Goal: Find specific page/section: Find specific page/section

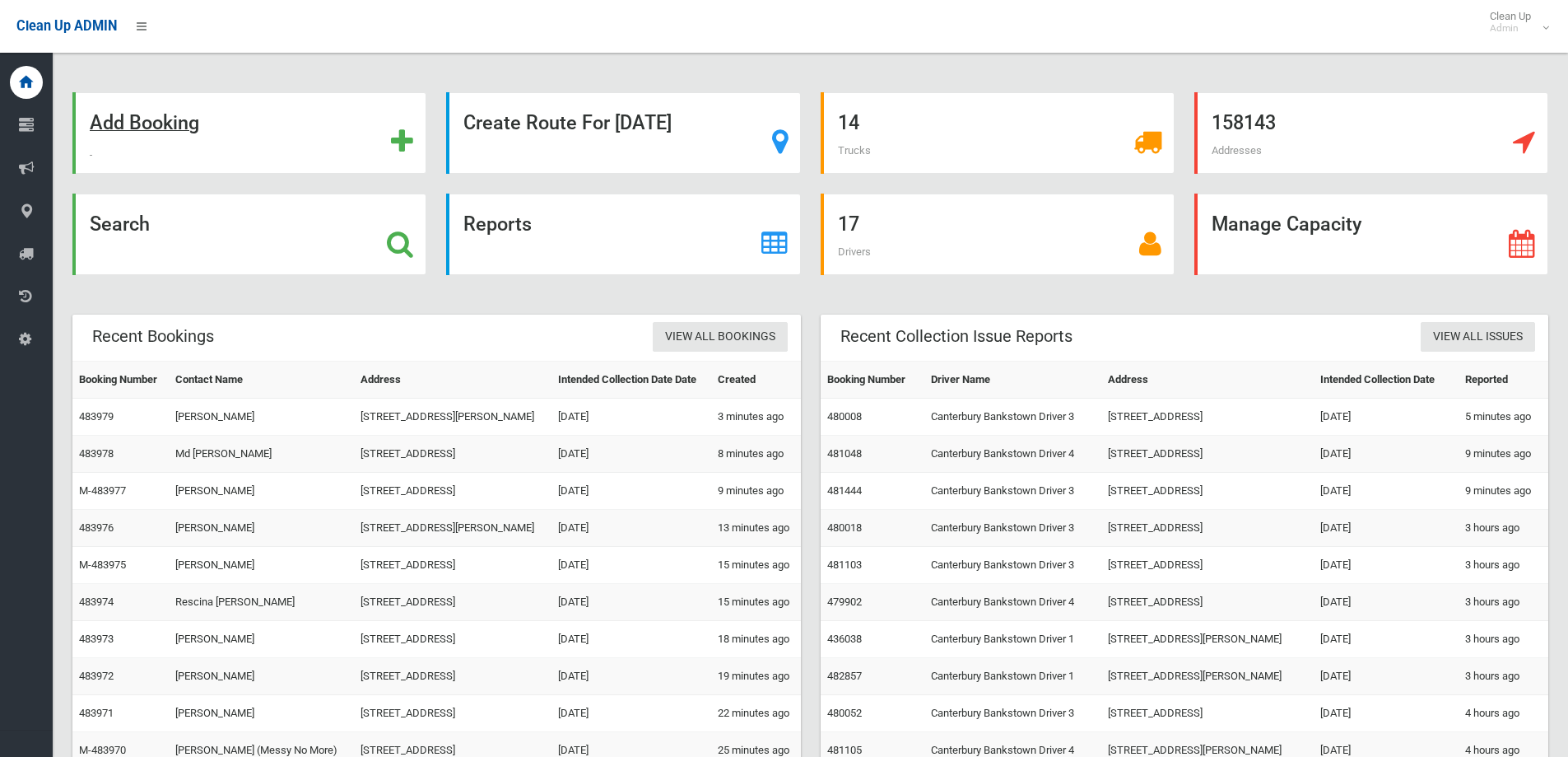
click at [146, 119] on strong "Add Booking" at bounding box center [144, 123] width 109 height 23
click at [112, 223] on strong "Search" at bounding box center [120, 224] width 60 height 23
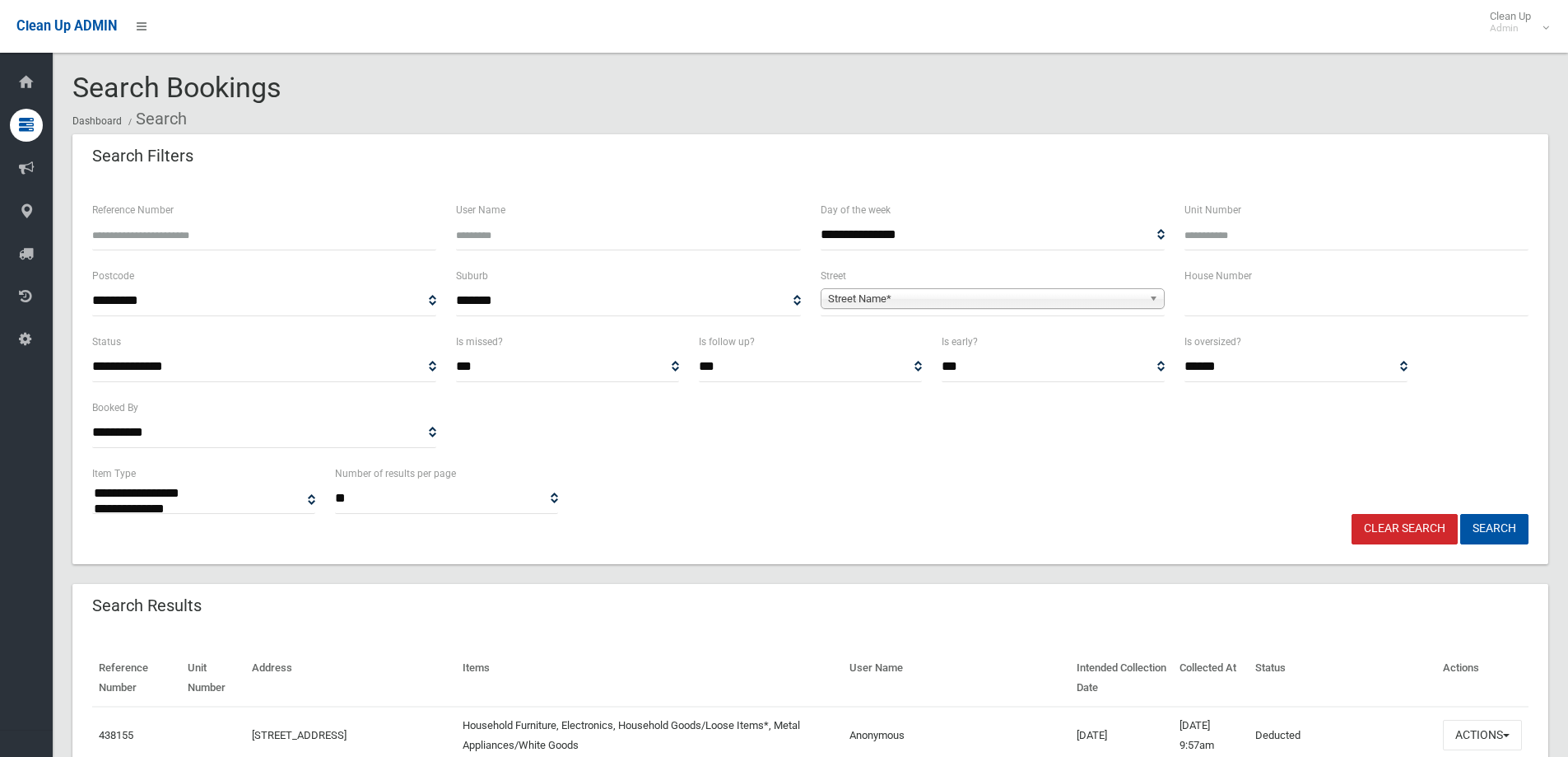
select select
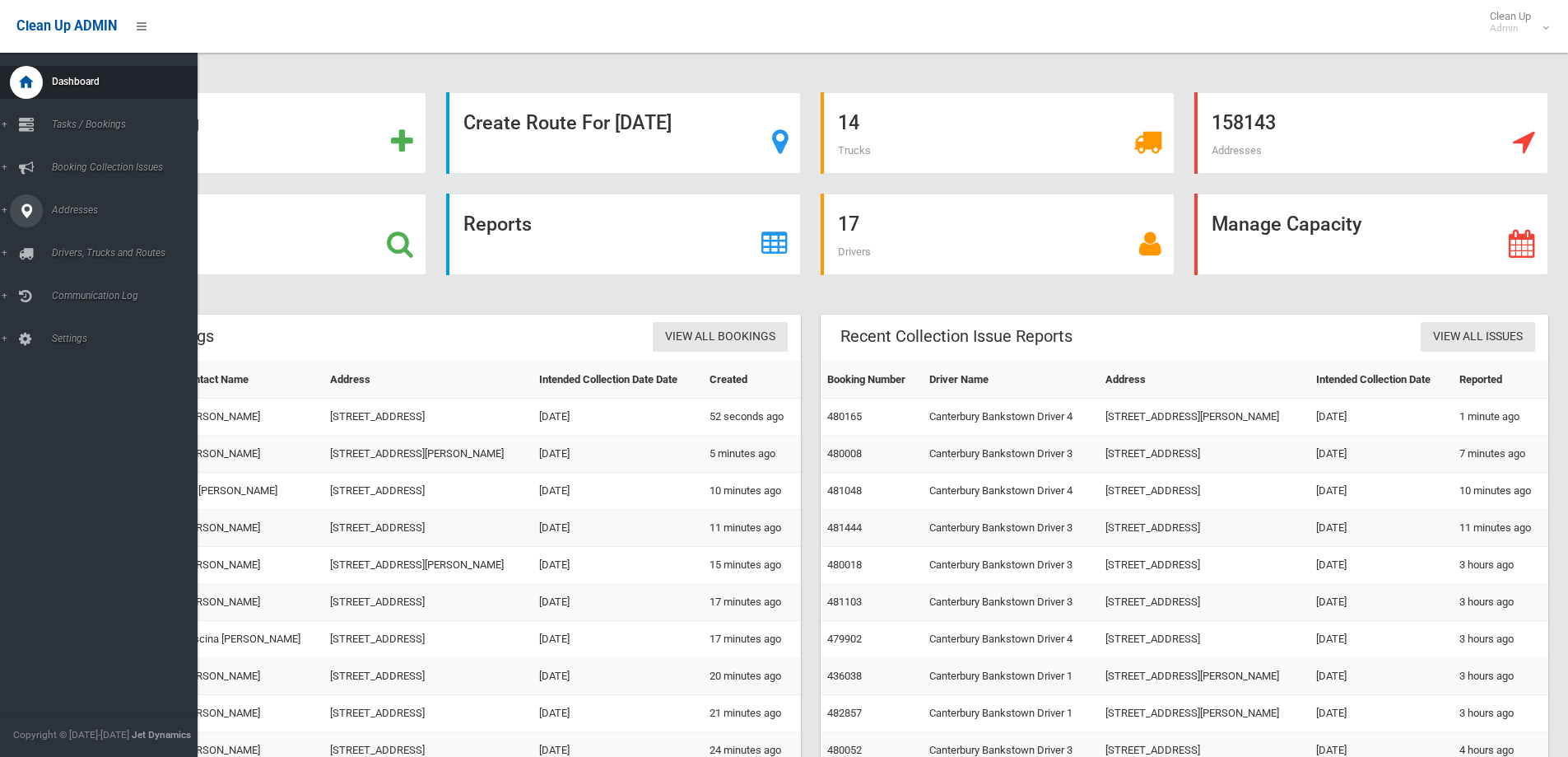
click at [66, 211] on span "Addresses" at bounding box center [129, 209] width 163 height 11
click at [91, 234] on span "All Addresses" at bounding box center [122, 238] width 149 height 11
